Goal: Find specific page/section: Find specific page/section

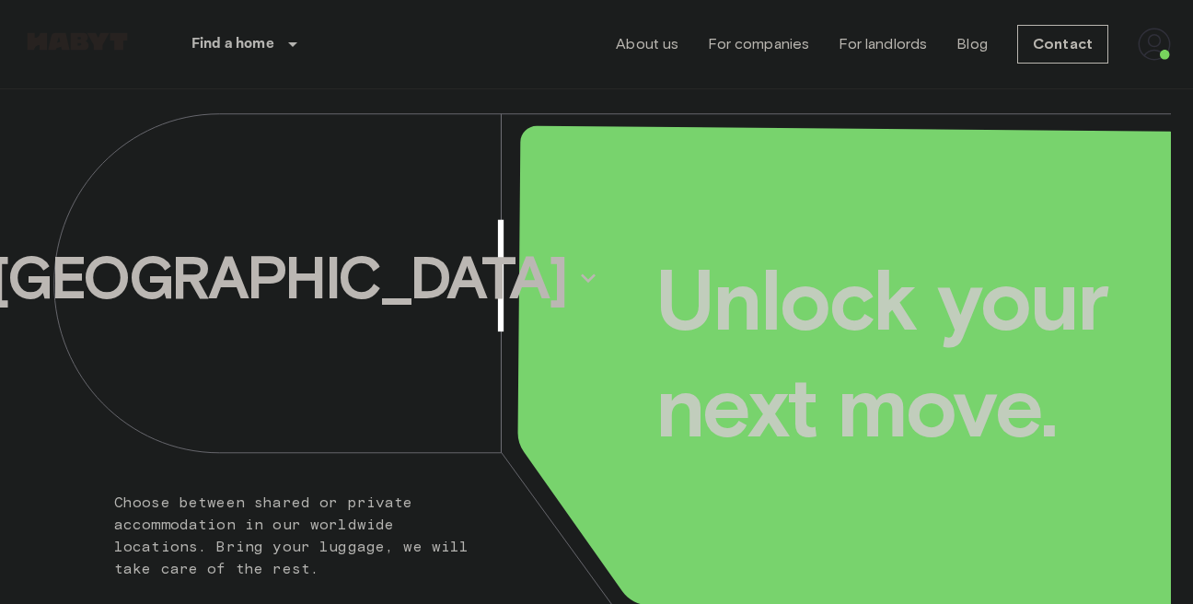
click at [1157, 50] on img at bounding box center [1154, 44] width 33 height 33
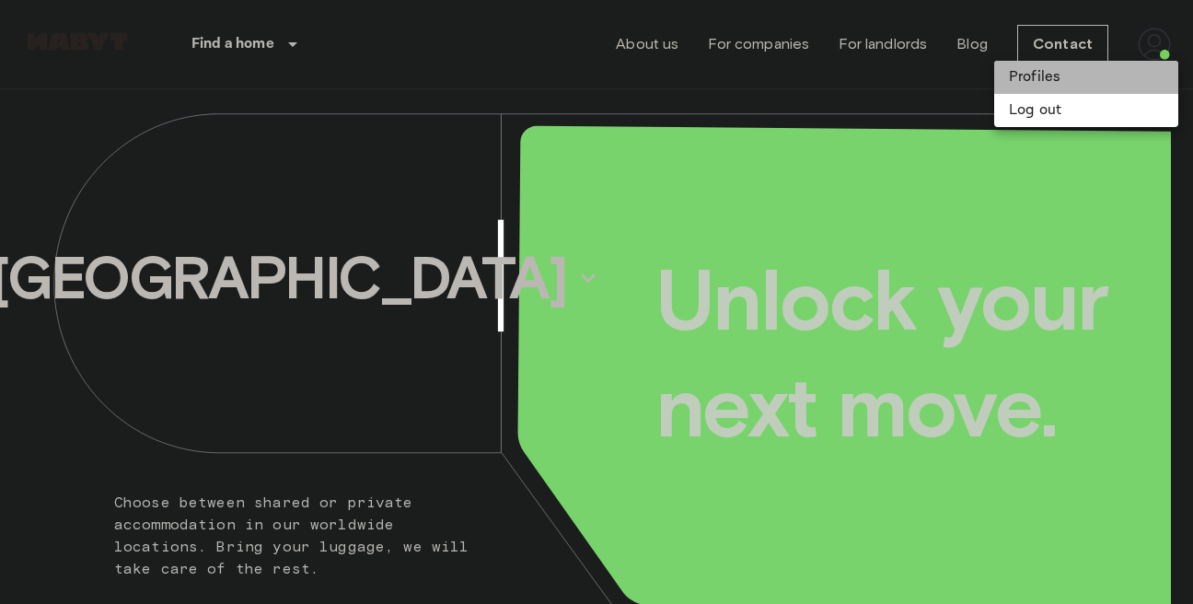
click at [1037, 82] on li "Profiles" at bounding box center [1086, 77] width 184 height 33
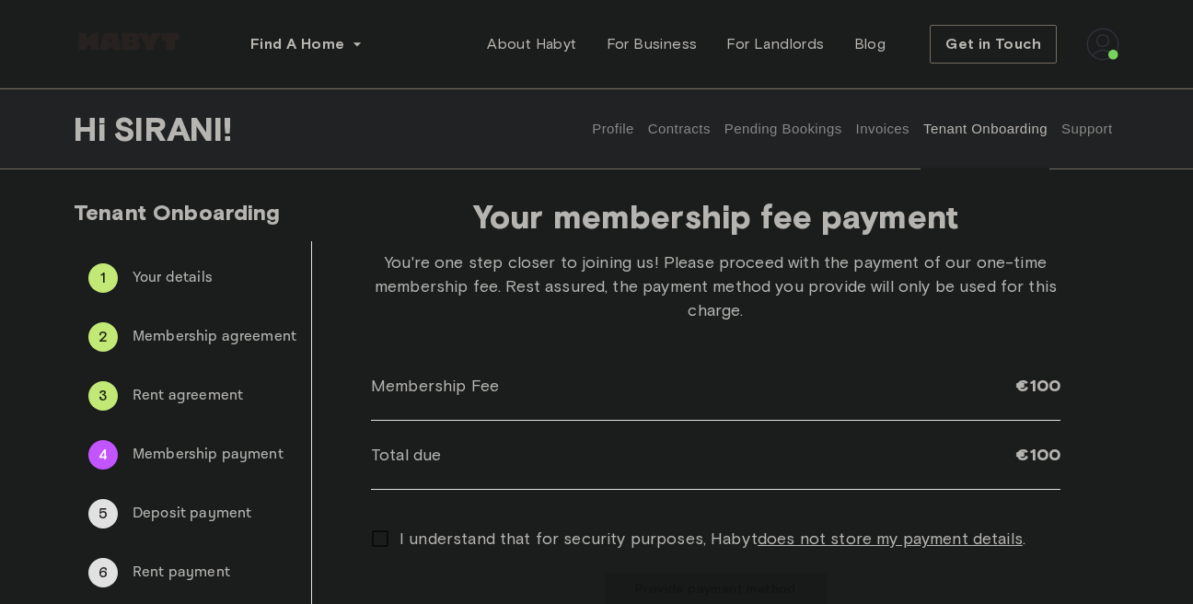
click at [878, 133] on button "Invoices" at bounding box center [882, 128] width 58 height 81
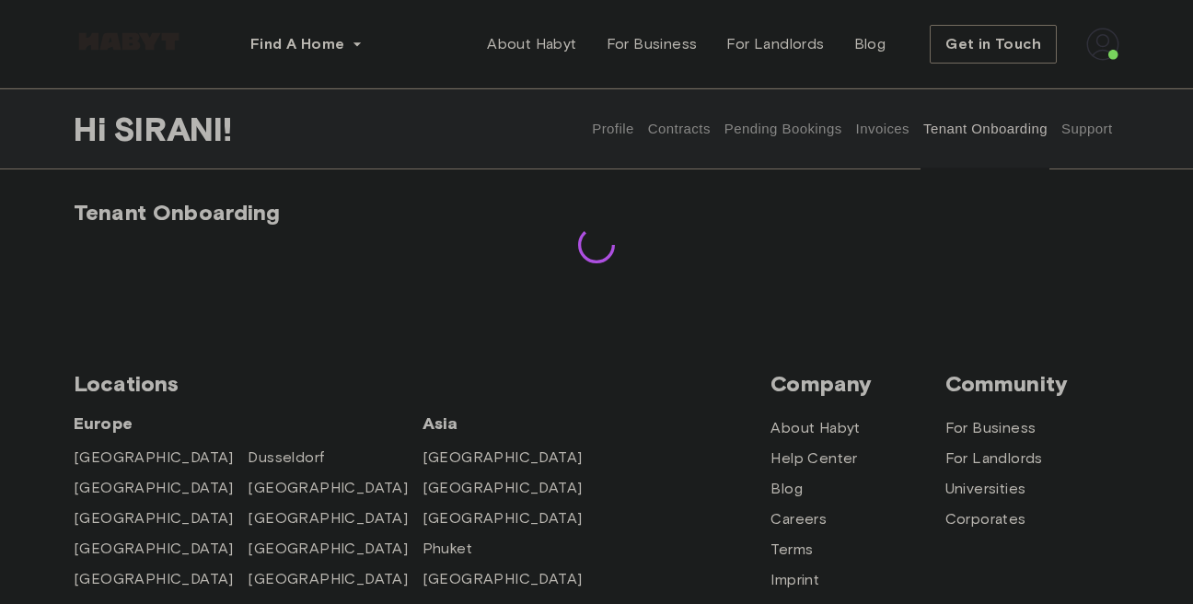
click at [881, 132] on button "Invoices" at bounding box center [882, 128] width 58 height 81
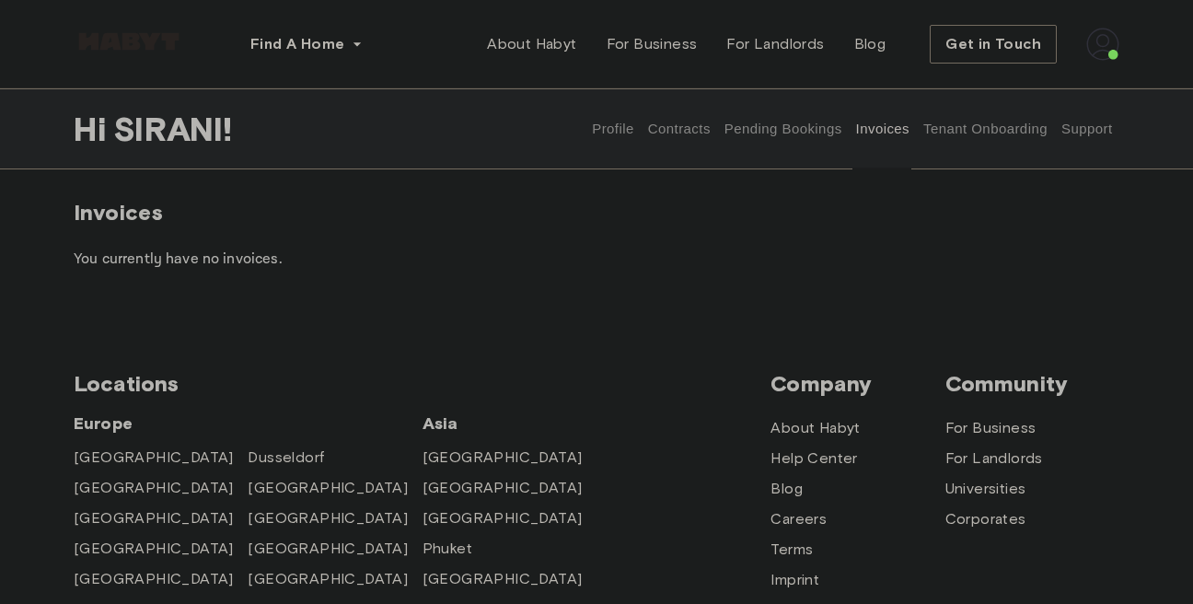
click at [970, 130] on button "Tenant Onboarding" at bounding box center [986, 128] width 129 height 81
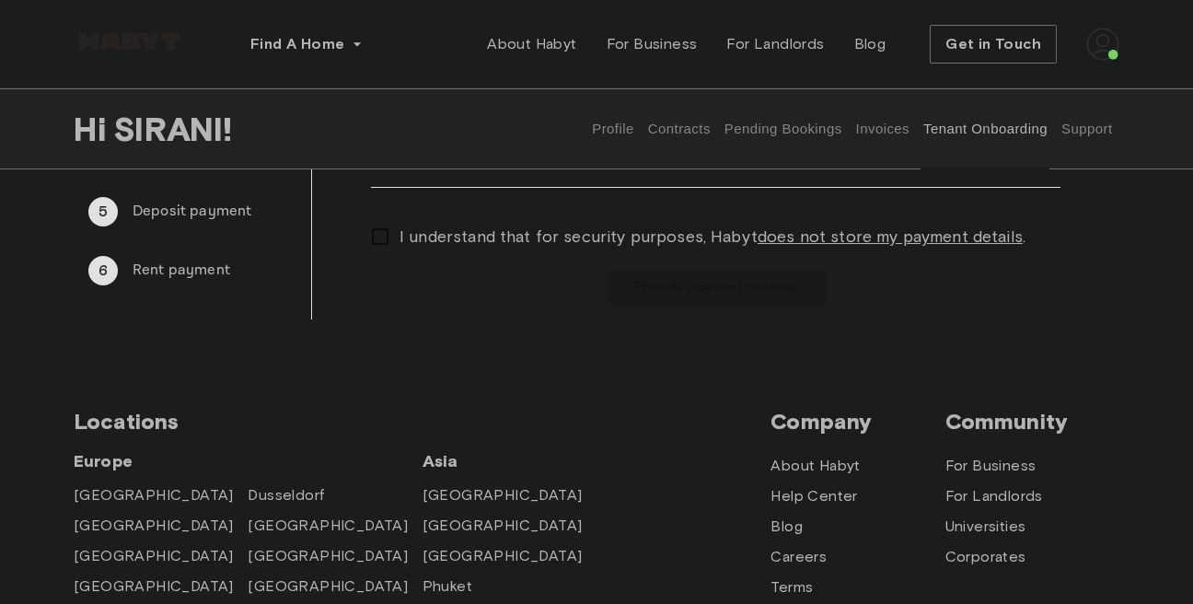
scroll to position [315, 0]
